Goal: Information Seeking & Learning: Learn about a topic

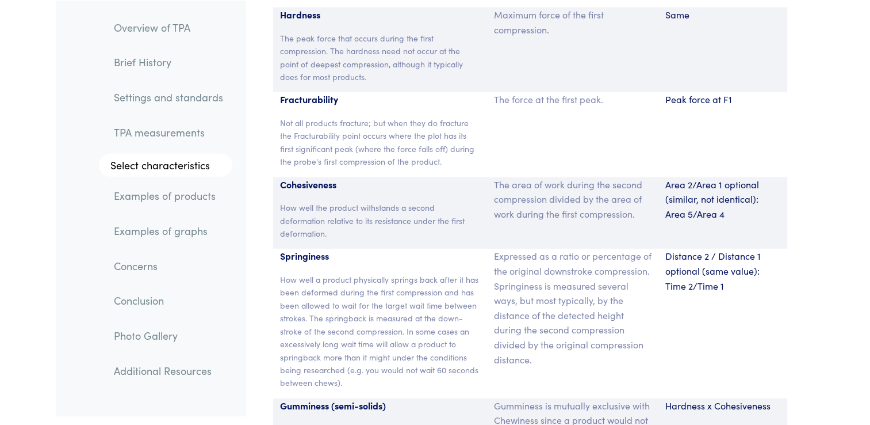
scroll to position [7651, 0]
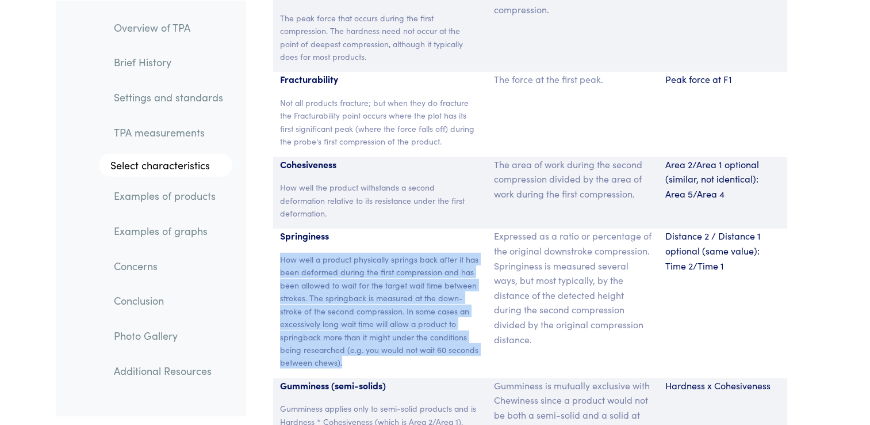
drag, startPoint x: 281, startPoint y: 245, endPoint x: 423, endPoint y: 342, distance: 172.6
click at [423, 343] on p "How well a product physically springs back after it has been deformed during th…" at bounding box center [380, 311] width 201 height 116
drag, startPoint x: 423, startPoint y: 342, endPoint x: 416, endPoint y: 309, distance: 33.5
copy p "How well a product physically springs back after it has been deformed during th…"
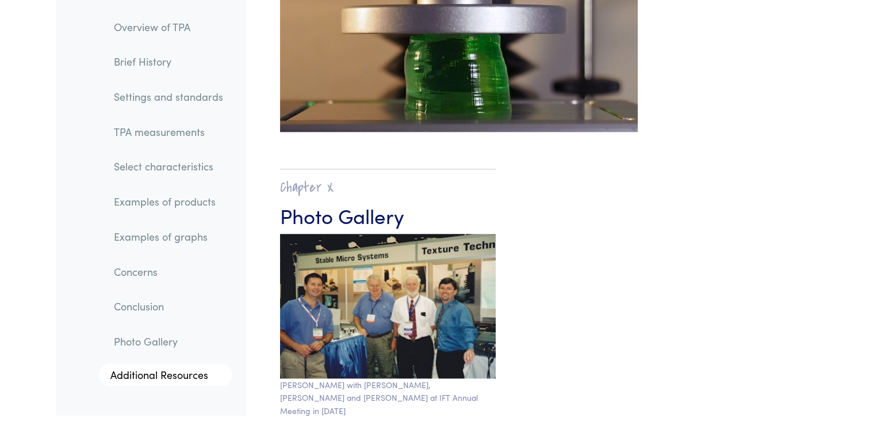
scroll to position [18868, 0]
